Goal: Information Seeking & Learning: Learn about a topic

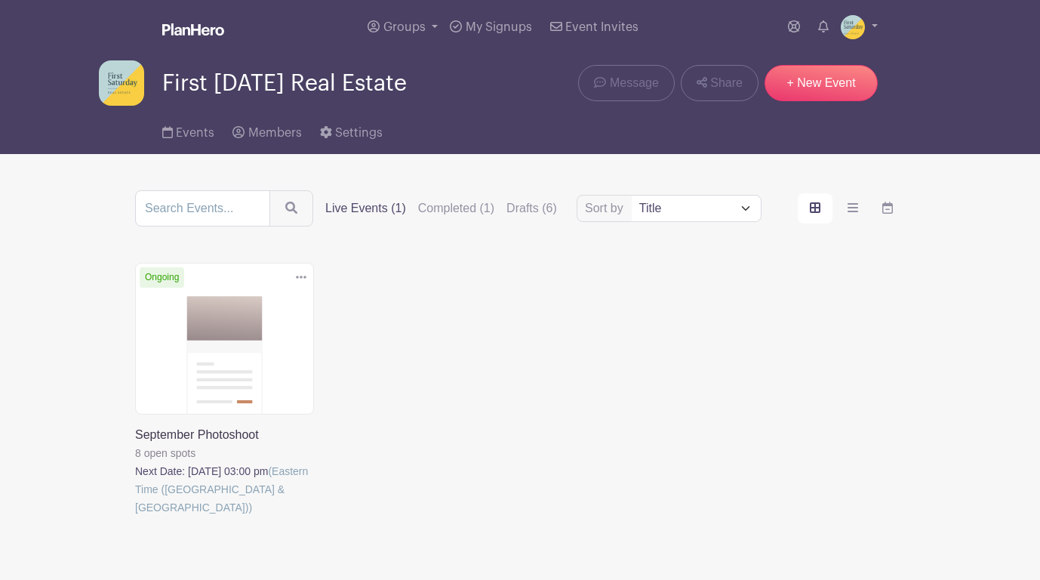
click at [135, 516] on link at bounding box center [135, 516] width 0 height 0
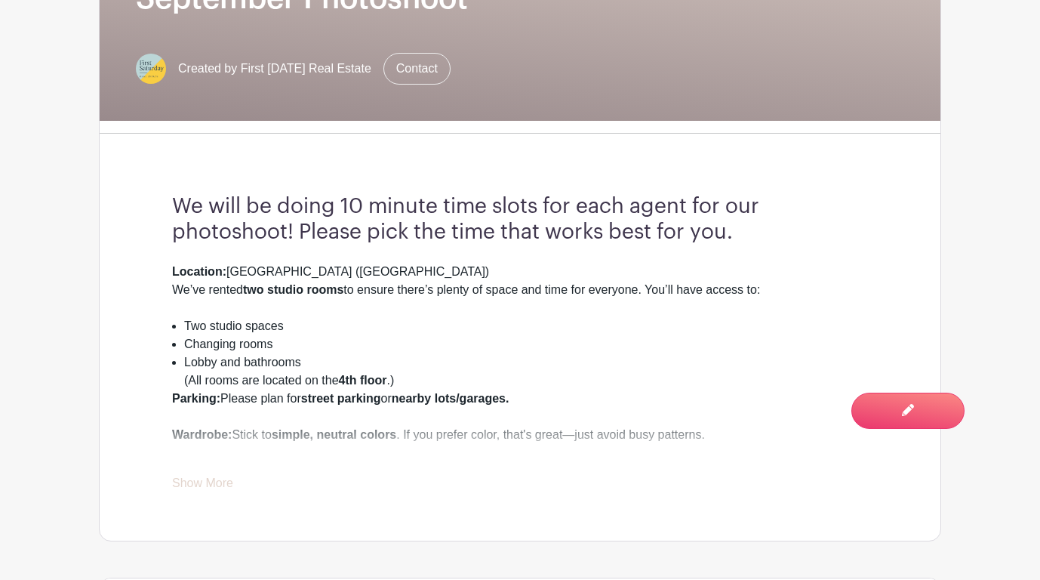
scroll to position [368, 0]
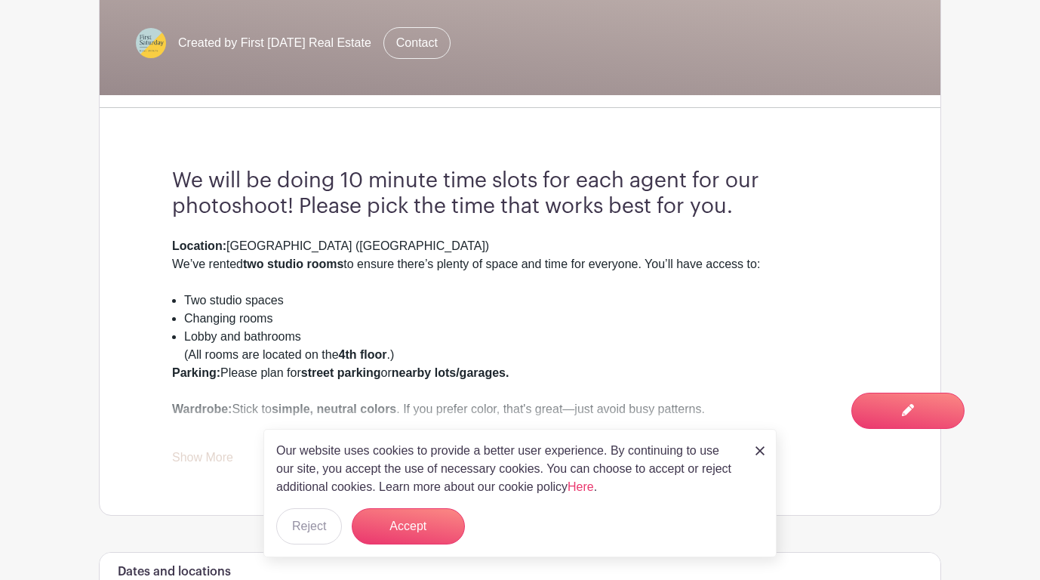
click at [752, 451] on div "Our website uses cookies to provide a better user experience. By continuing to …" at bounding box center [519, 493] width 513 height 128
click at [756, 451] on img at bounding box center [760, 450] width 9 height 9
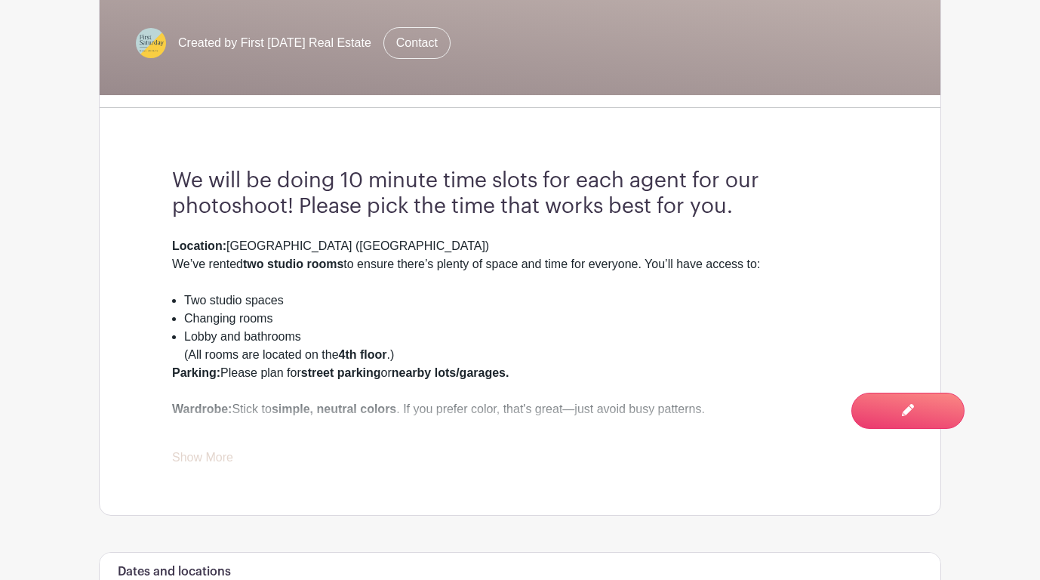
click at [183, 428] on div "Wardrobe: Stick to simple, neutral colors . If you prefer color, that's great—j…" at bounding box center [520, 418] width 696 height 36
click at [197, 459] on link "Show More" at bounding box center [202, 460] width 61 height 19
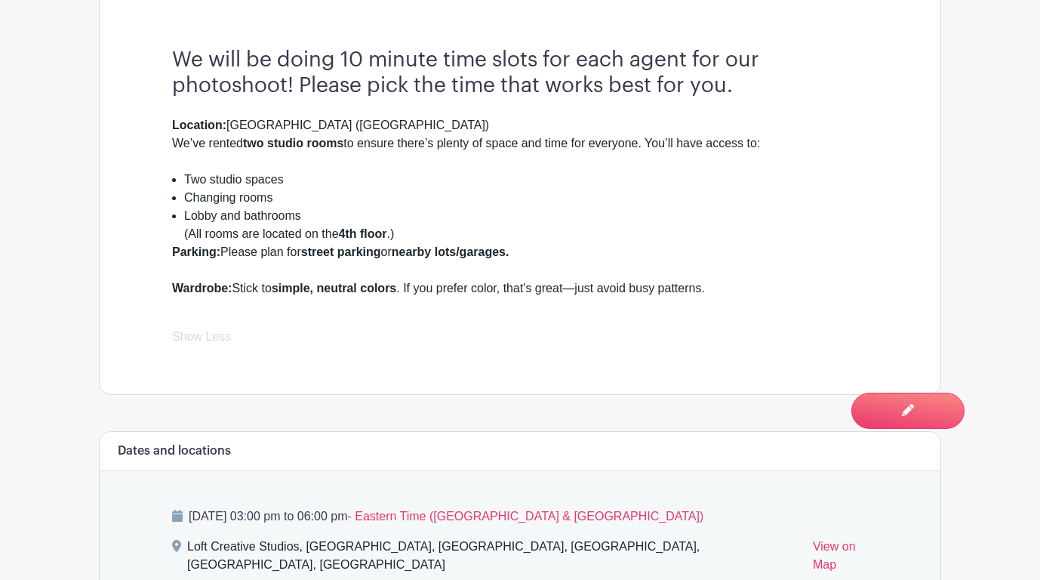
scroll to position [479, 0]
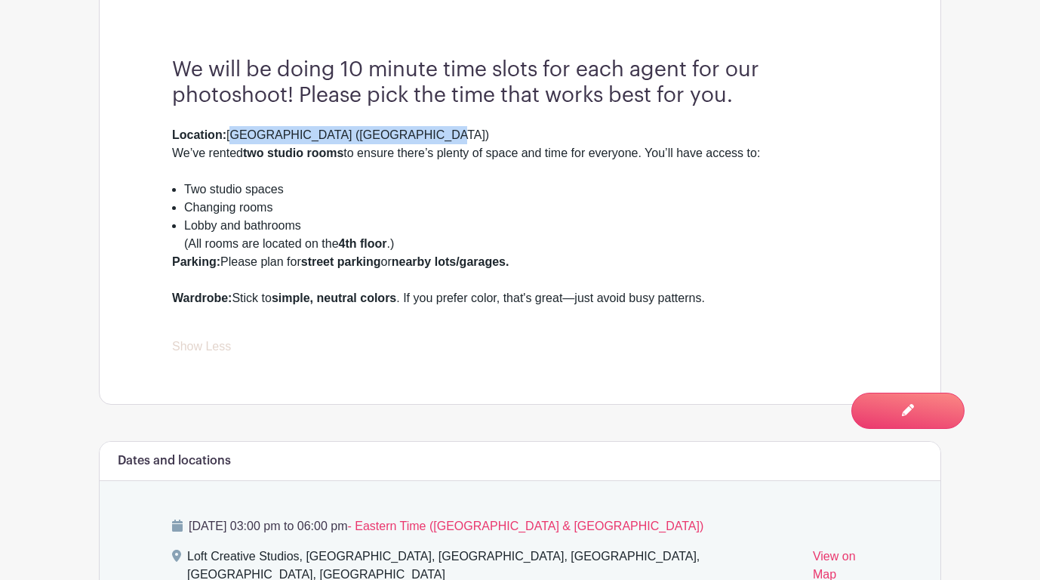
drag, startPoint x: 229, startPoint y: 137, endPoint x: 423, endPoint y: 131, distance: 194.1
click at [423, 131] on div "Location: [GEOGRAPHIC_DATA] ([GEOGRAPHIC_DATA]) We’ve rented two studio rooms t…" at bounding box center [520, 153] width 696 height 54
copy div "[GEOGRAPHIC_DATA] ([GEOGRAPHIC_DATA])"
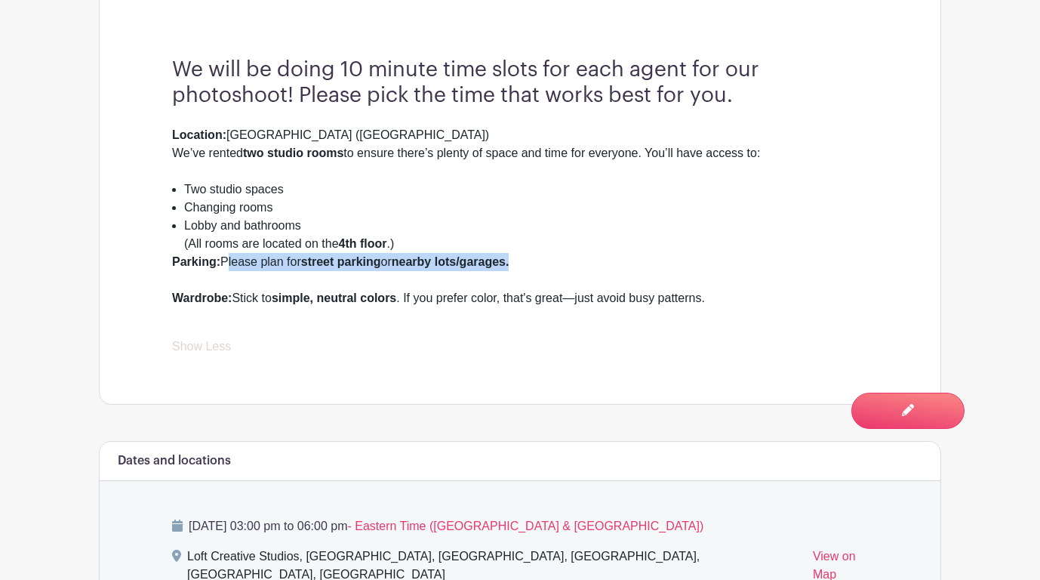
drag, startPoint x: 224, startPoint y: 262, endPoint x: 583, endPoint y: 267, distance: 358.7
click at [583, 267] on div "Parking: Please plan for street parking or nearby lots/garages." at bounding box center [520, 271] width 696 height 36
copy div "Please plan for street parking or nearby lots/garages."
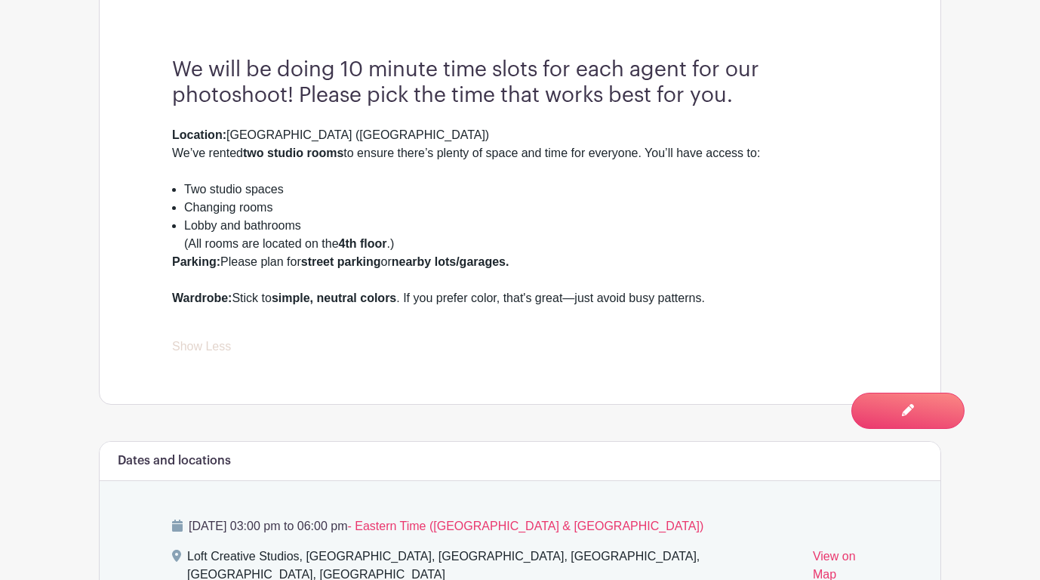
click at [173, 298] on strong "Wardrobe:" at bounding box center [202, 297] width 60 height 13
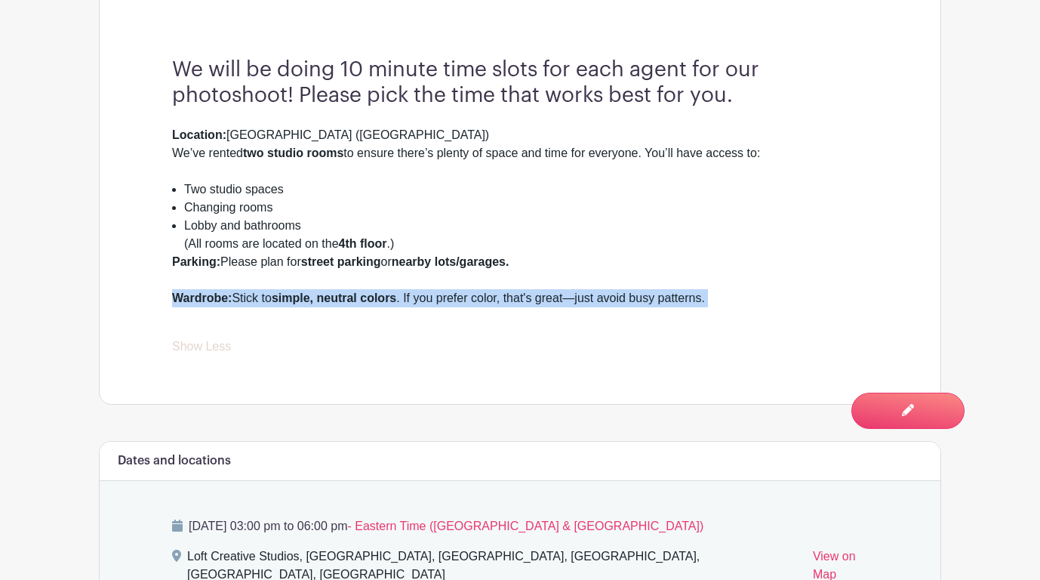
drag, startPoint x: 173, startPoint y: 299, endPoint x: 723, endPoint y: 295, distance: 550.4
click at [723, 295] on div "Wardrobe: Stick to simple, neutral colors . If you prefer color, that's great—j…" at bounding box center [520, 307] width 696 height 36
copy div "Wardrobe: Stick to simple, neutral colors . If you prefer color, that's great—j…"
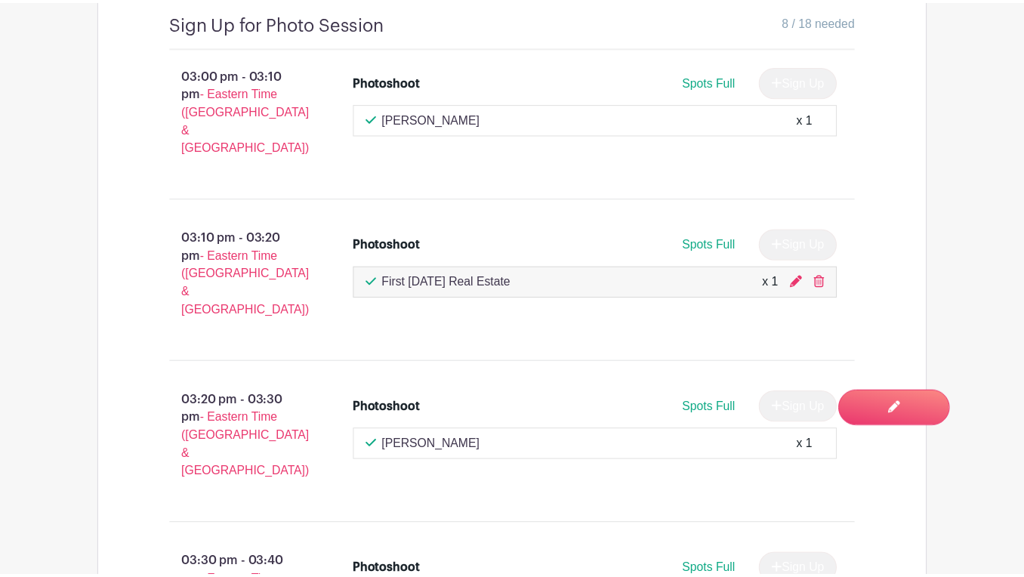
scroll to position [1226, 0]
